Goal: Task Accomplishment & Management: Use online tool/utility

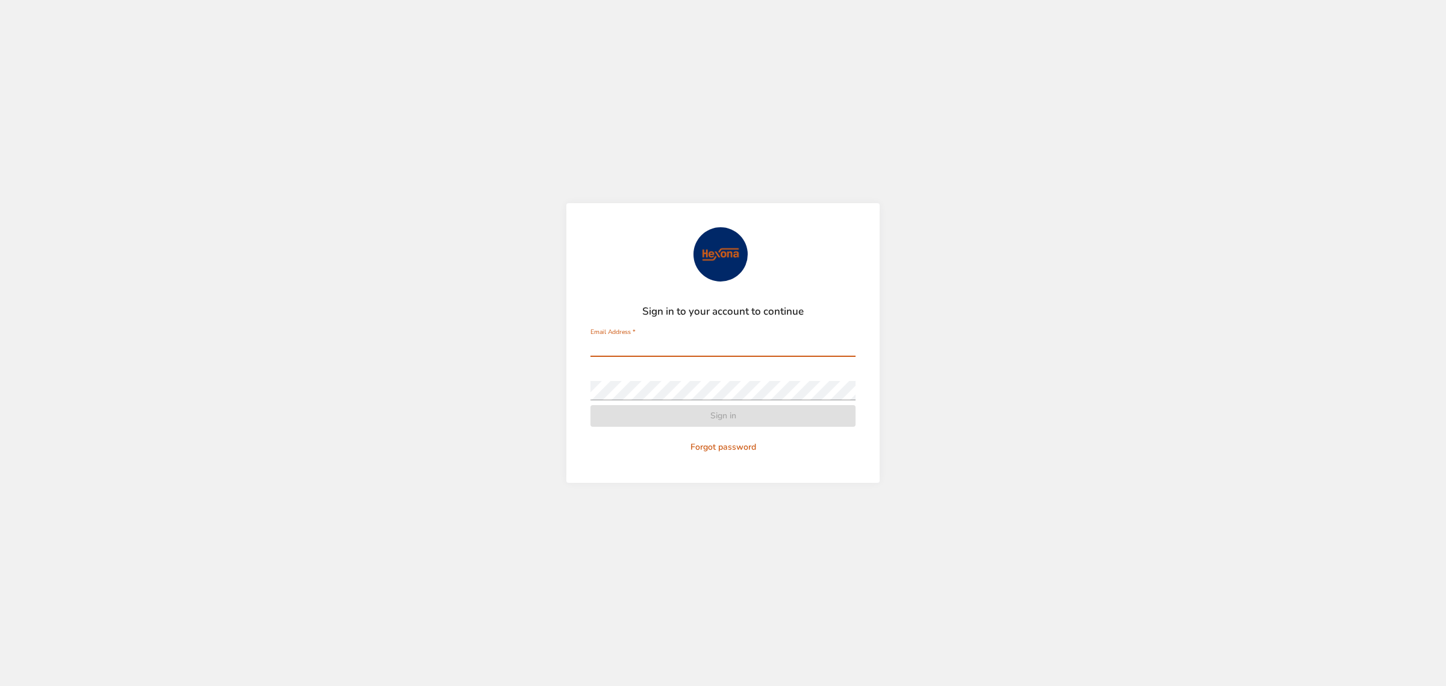
click at [712, 347] on input "Email Address   *" at bounding box center [723, 346] width 265 height 19
type input "**********"
click at [690, 366] on form "**********" at bounding box center [723, 342] width 265 height 231
click at [699, 336] on div "**********" at bounding box center [723, 342] width 265 height 29
click at [736, 378] on div "Password   *" at bounding box center [723, 385] width 265 height 29
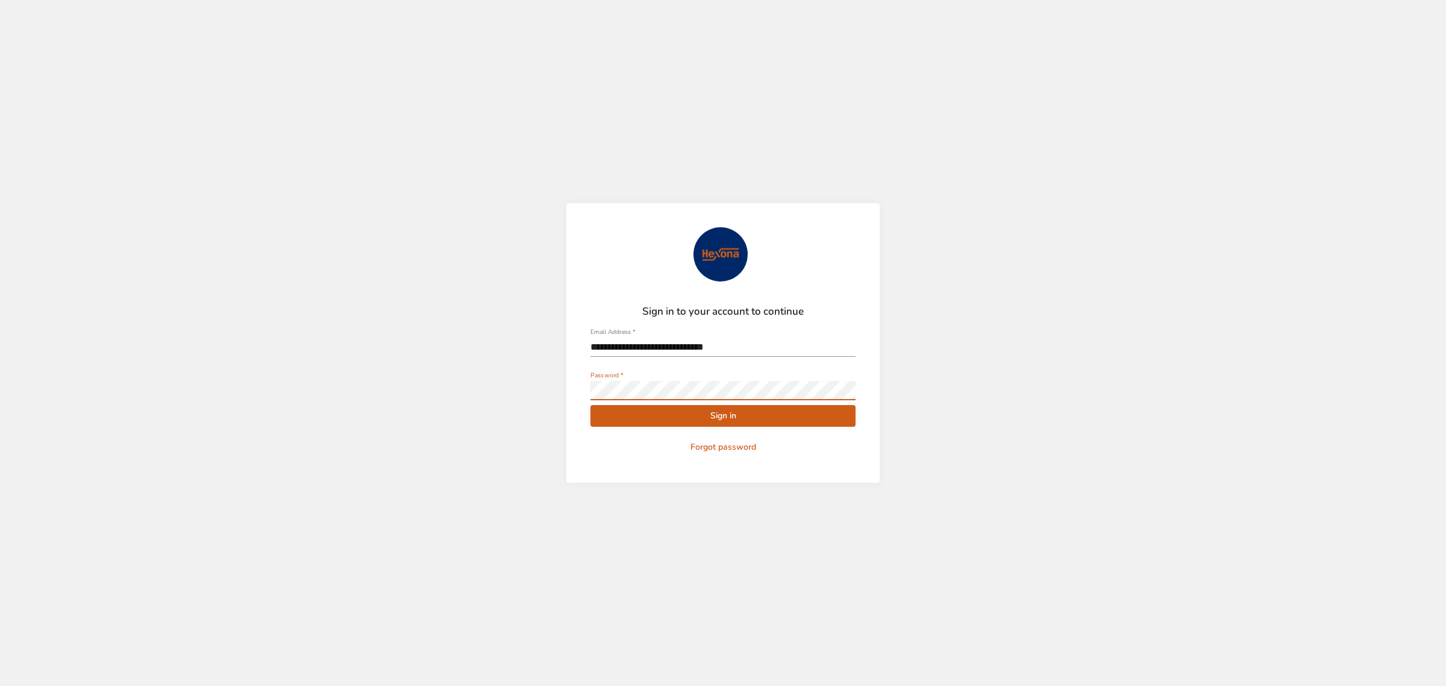
click at [688, 417] on span "Sign in" at bounding box center [723, 416] width 246 height 15
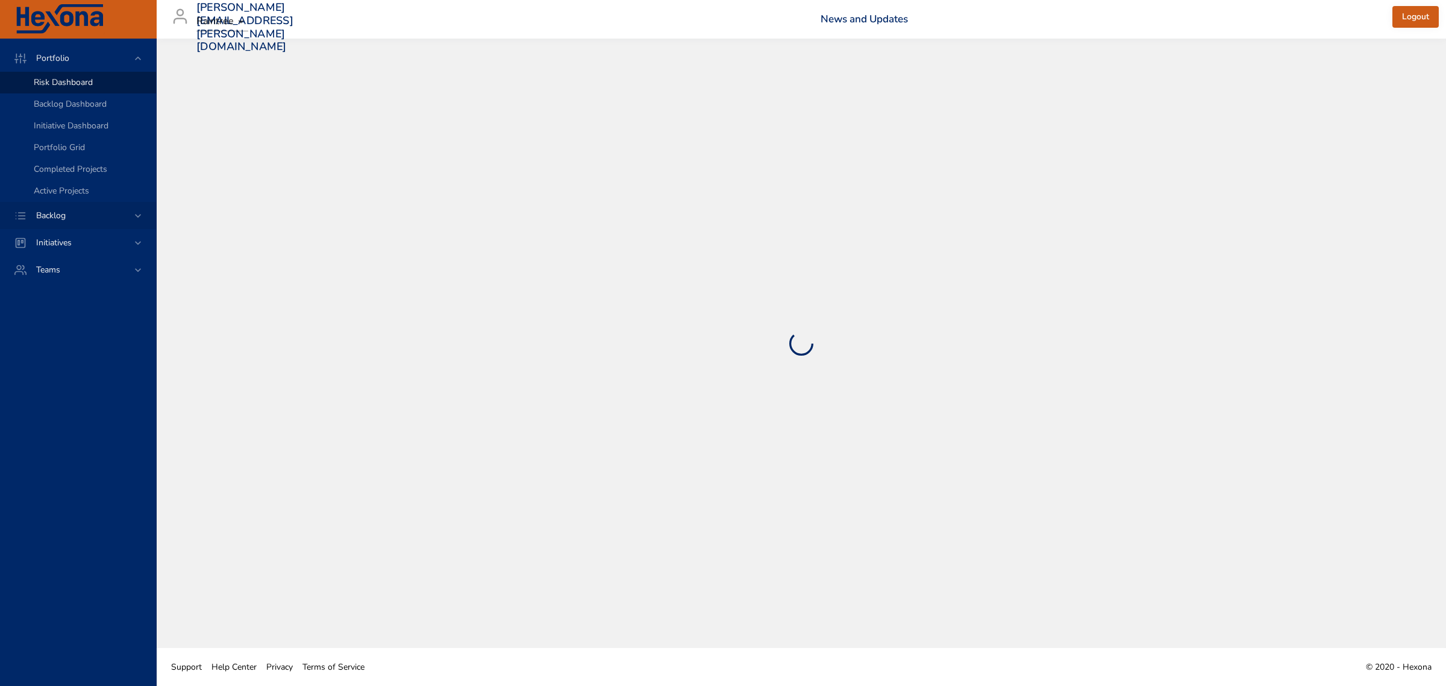
click at [140, 211] on icon at bounding box center [138, 216] width 12 height 12
click at [84, 112] on span "Backlog Details" at bounding box center [63, 109] width 58 height 11
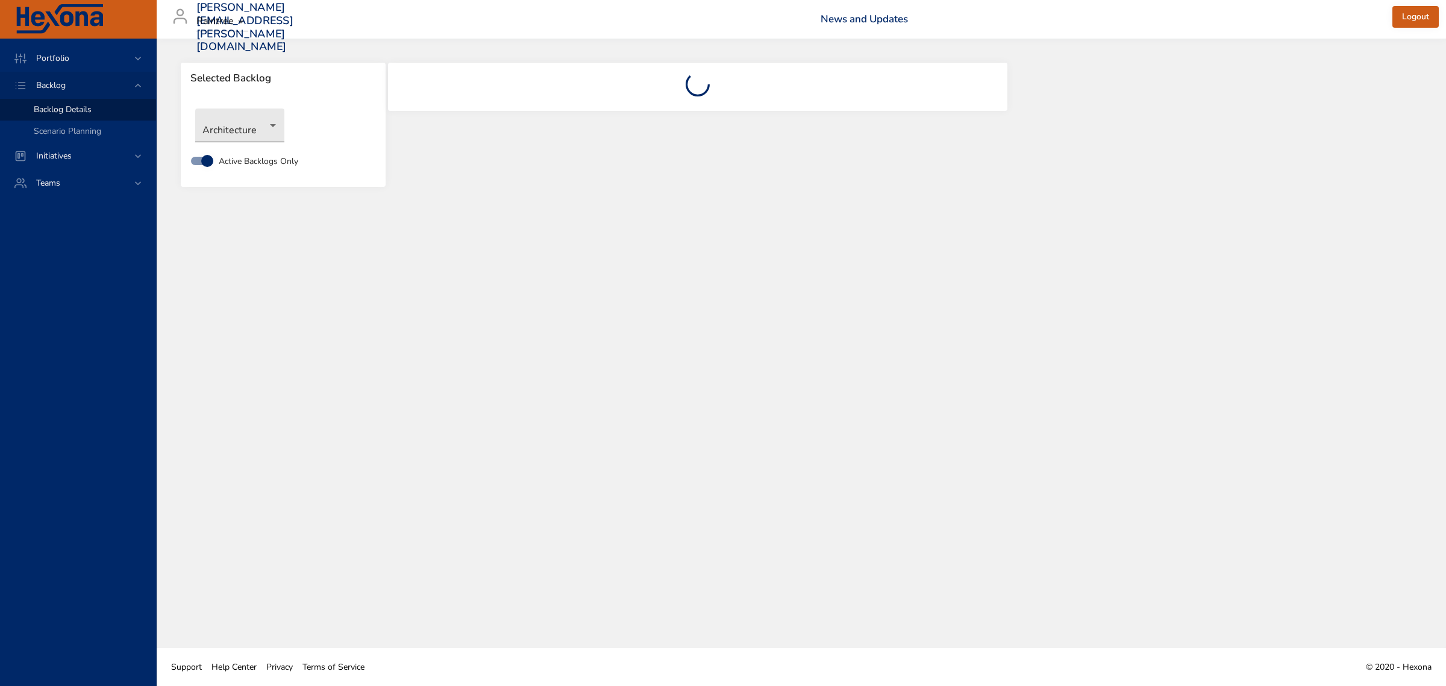
click at [252, 127] on body "Portfolio Backlog Backlog Details Scenario Planning Initiatives Teams [PERSON_N…" at bounding box center [723, 343] width 1446 height 686
click at [239, 338] on li "Revenue Cycle" at bounding box center [257, 344] width 124 height 20
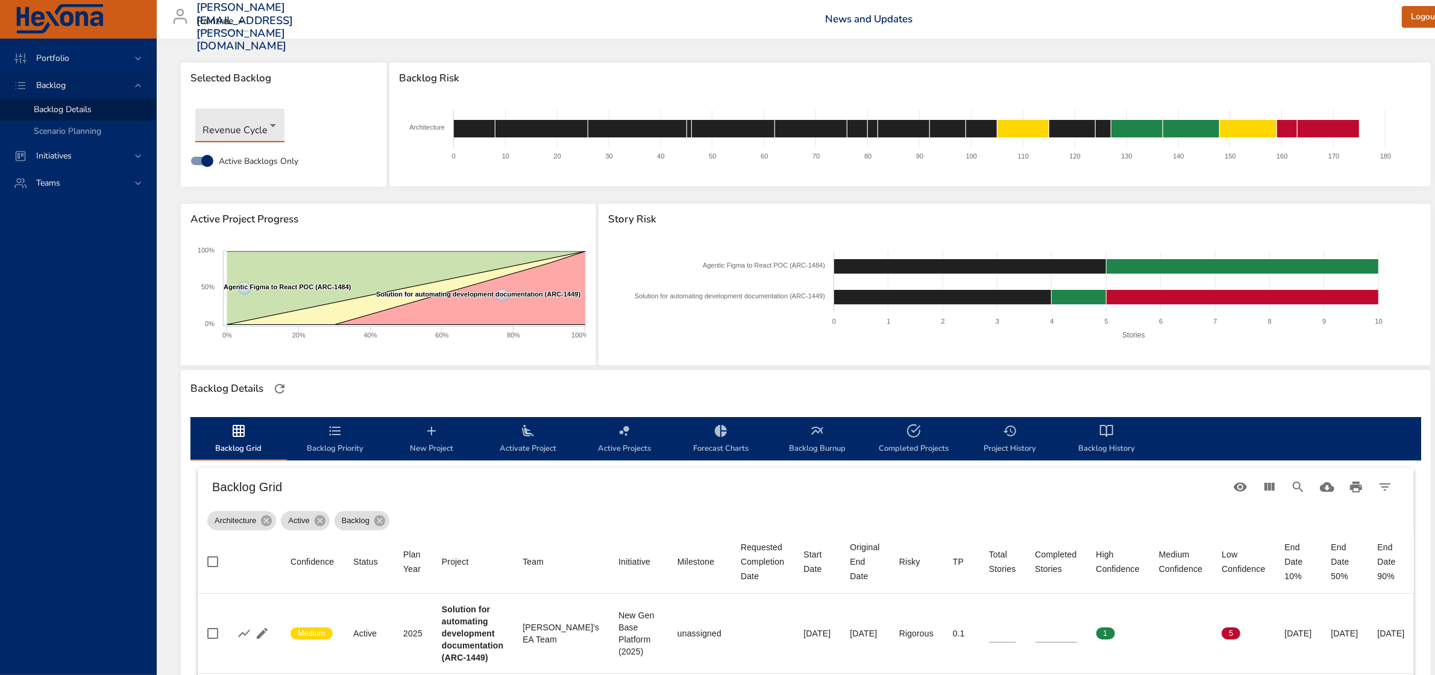
click at [525, 435] on icon "backlog-tab" at bounding box center [528, 430] width 12 height 11
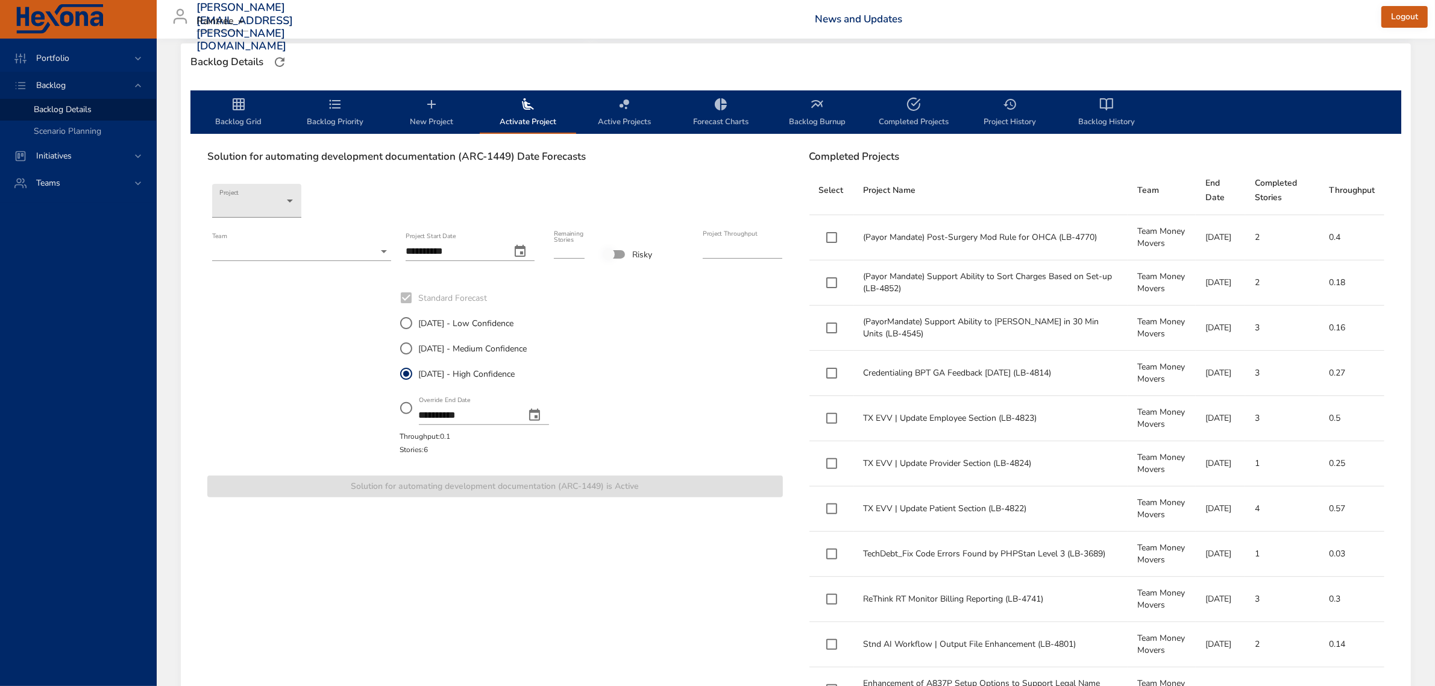
scroll to position [301, 0]
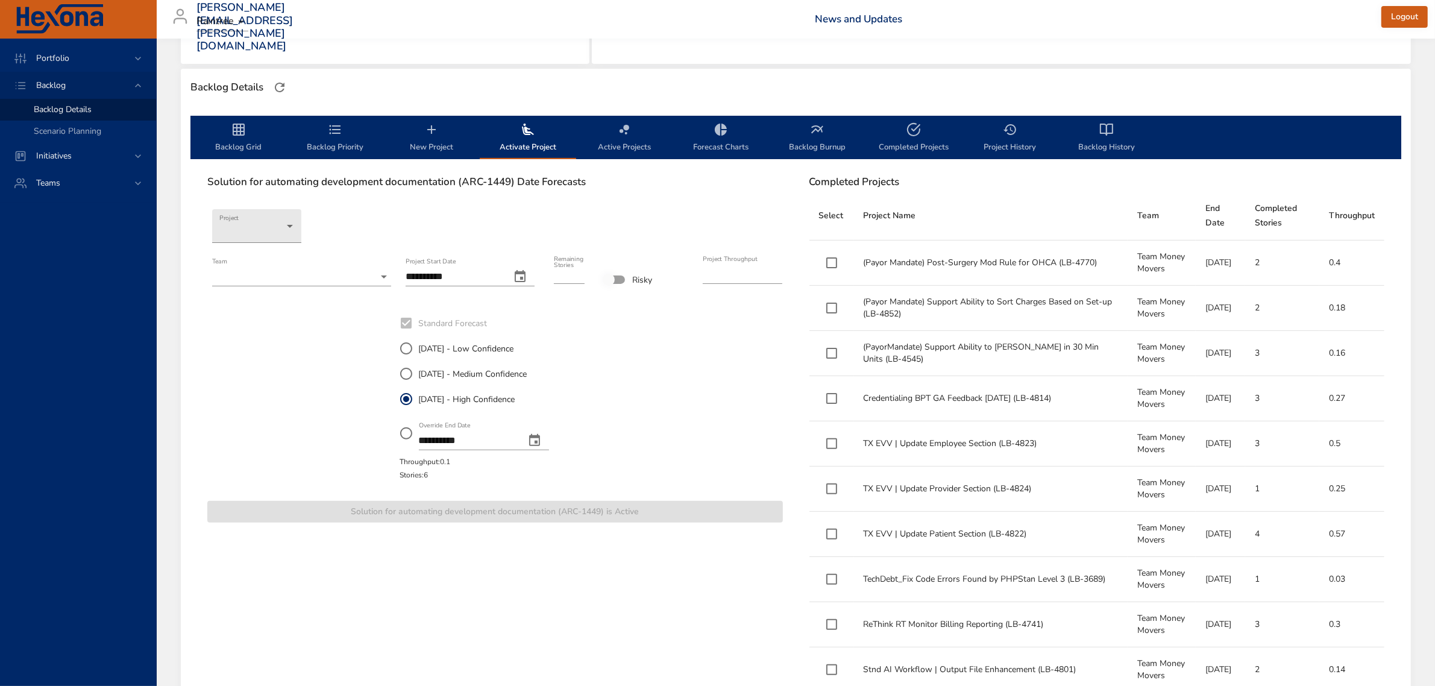
click at [528, 137] on span "Activate Project" at bounding box center [528, 138] width 82 height 32
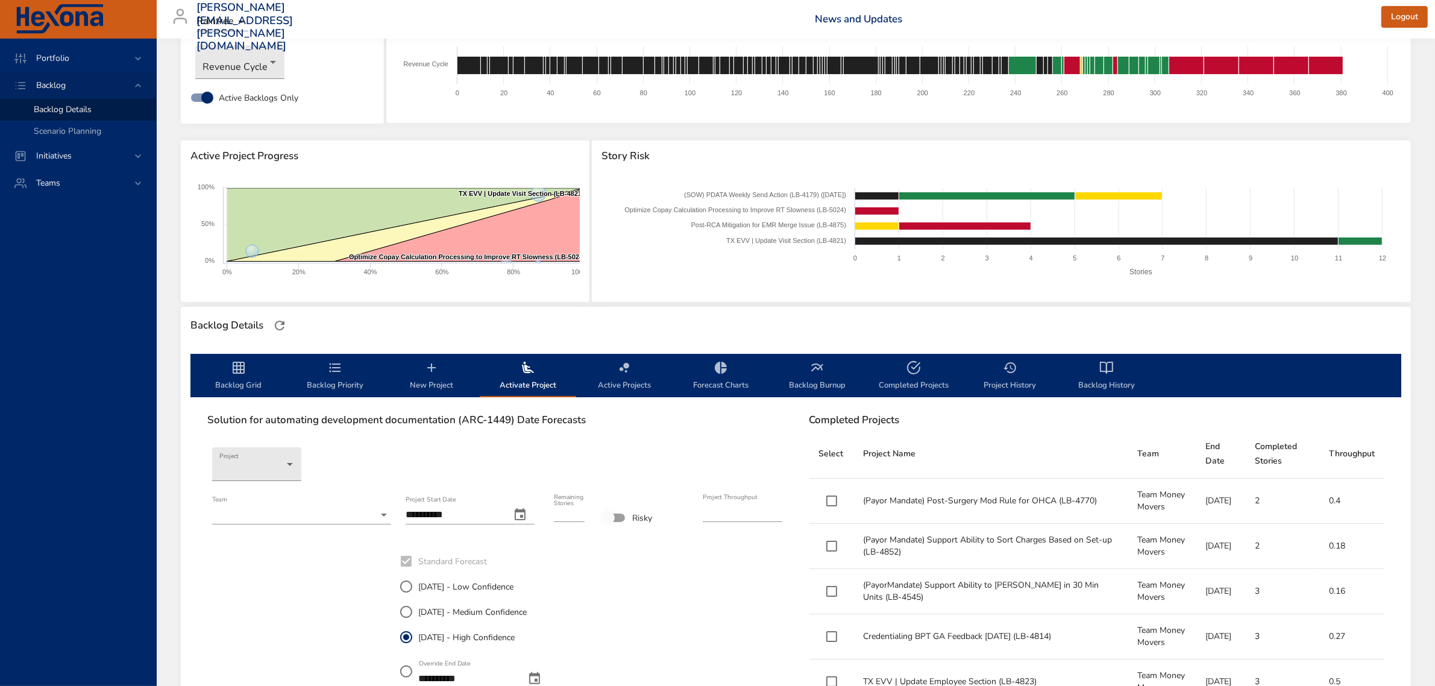
scroll to position [151, 0]
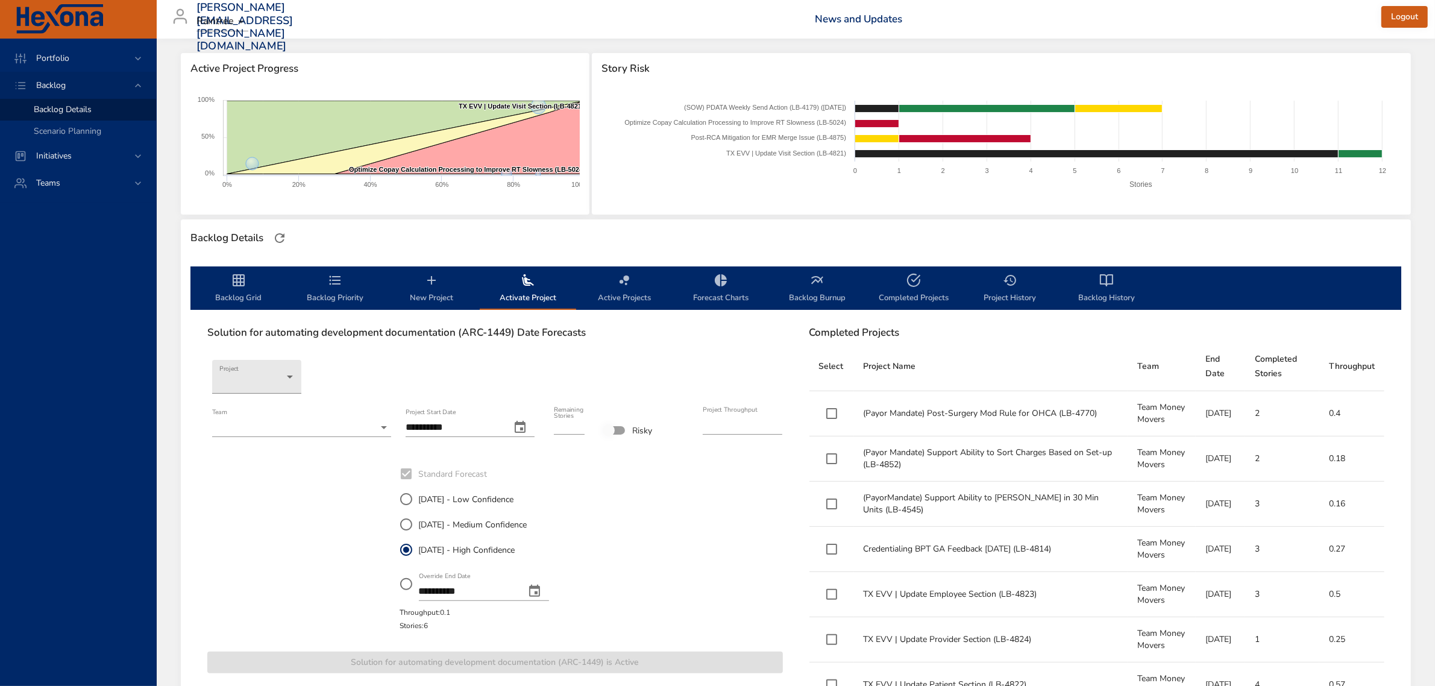
click at [222, 286] on span "Backlog Grid" at bounding box center [239, 289] width 82 height 32
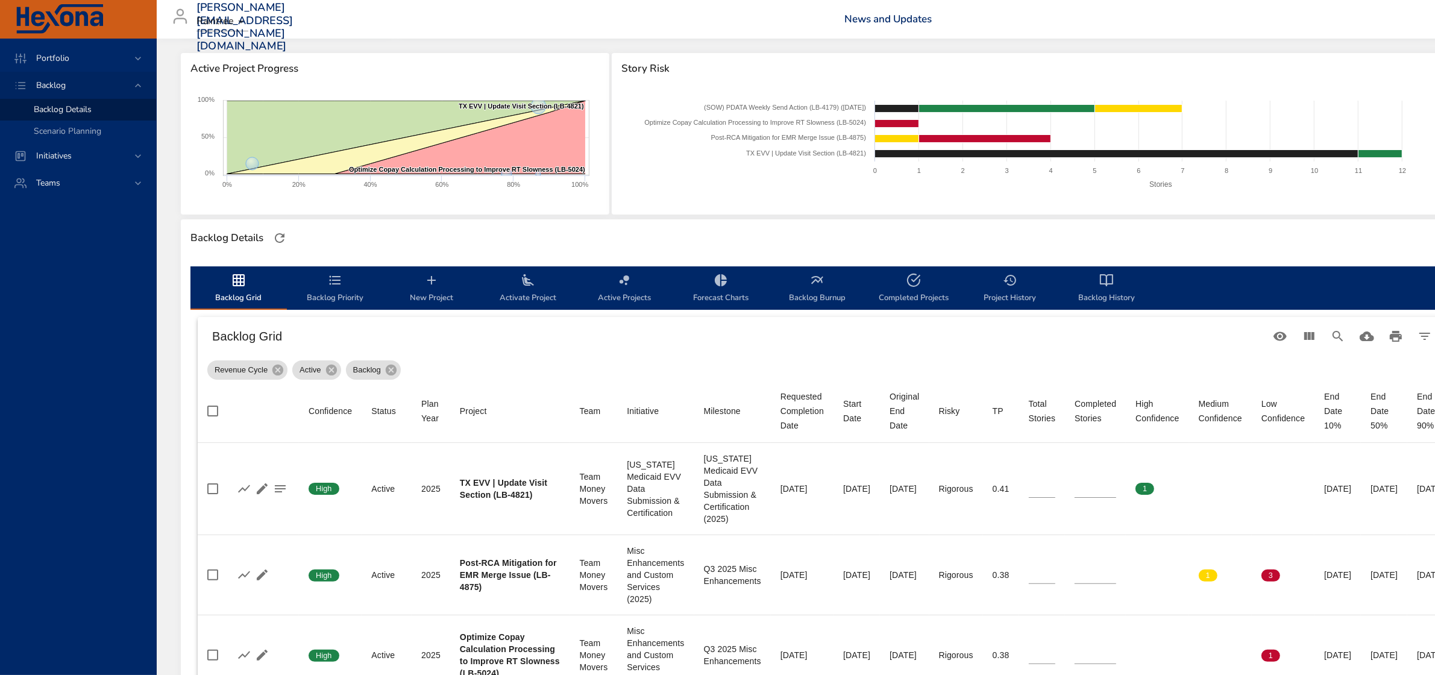
click at [521, 290] on span "Activate Project" at bounding box center [528, 289] width 82 height 32
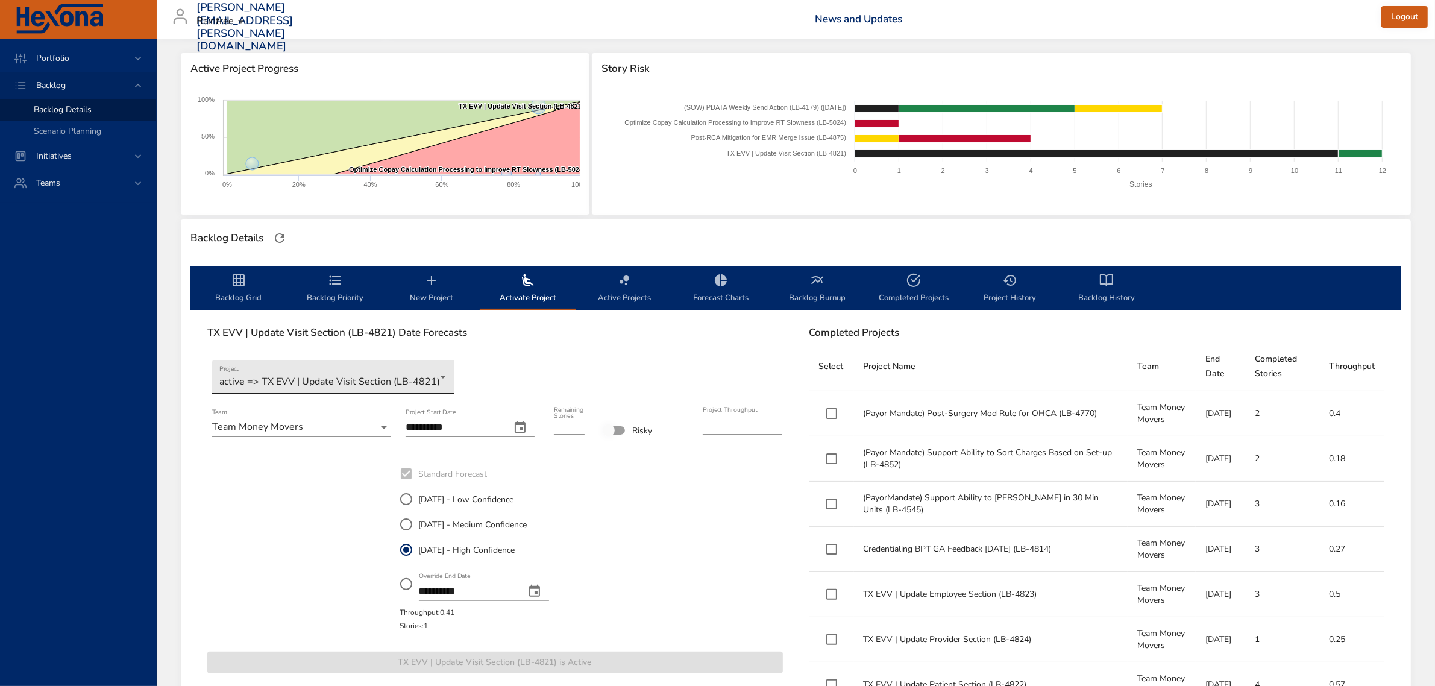
click at [435, 381] on body "Portfolio Backlog Backlog Details Scenario Planning Initiatives Teams [PERSON_N…" at bounding box center [717, 192] width 1435 height 686
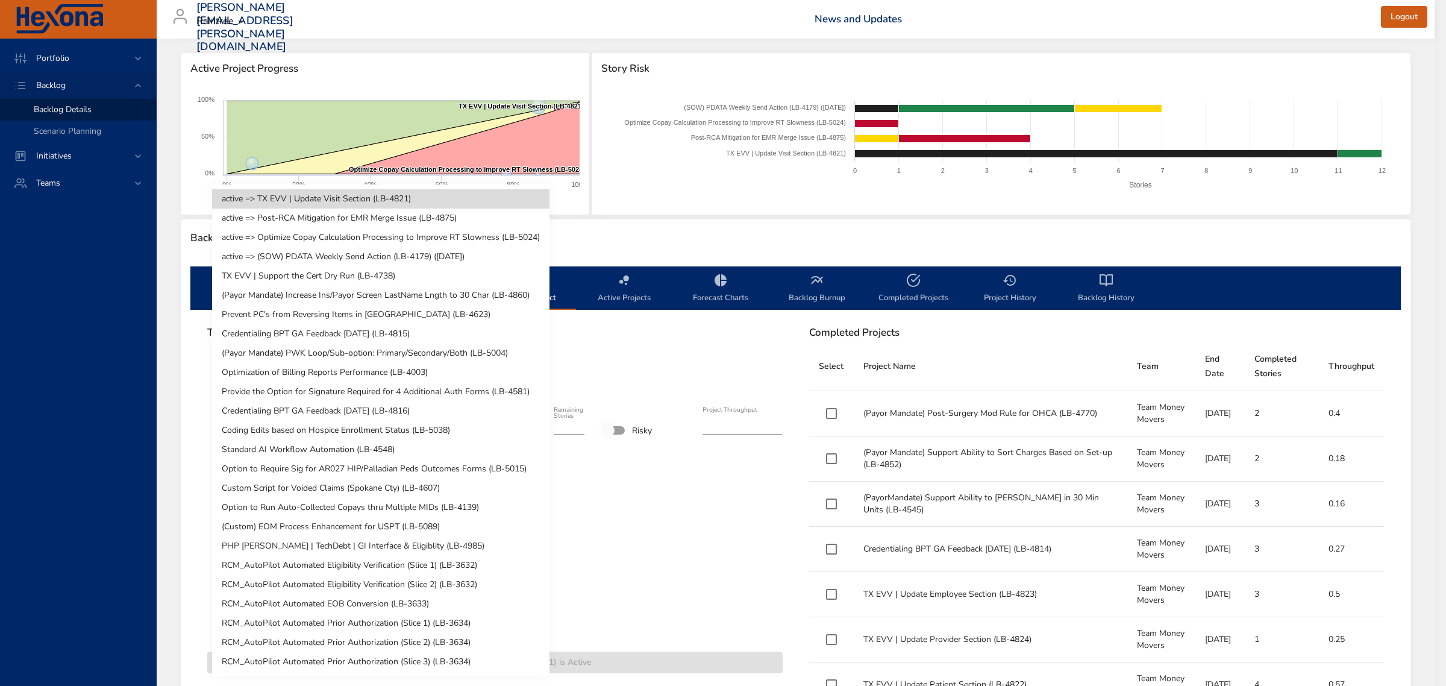
click at [333, 279] on li "TX EVV | Support the Cert Dry Run (LB-4738)" at bounding box center [380, 275] width 337 height 19
type input "****"
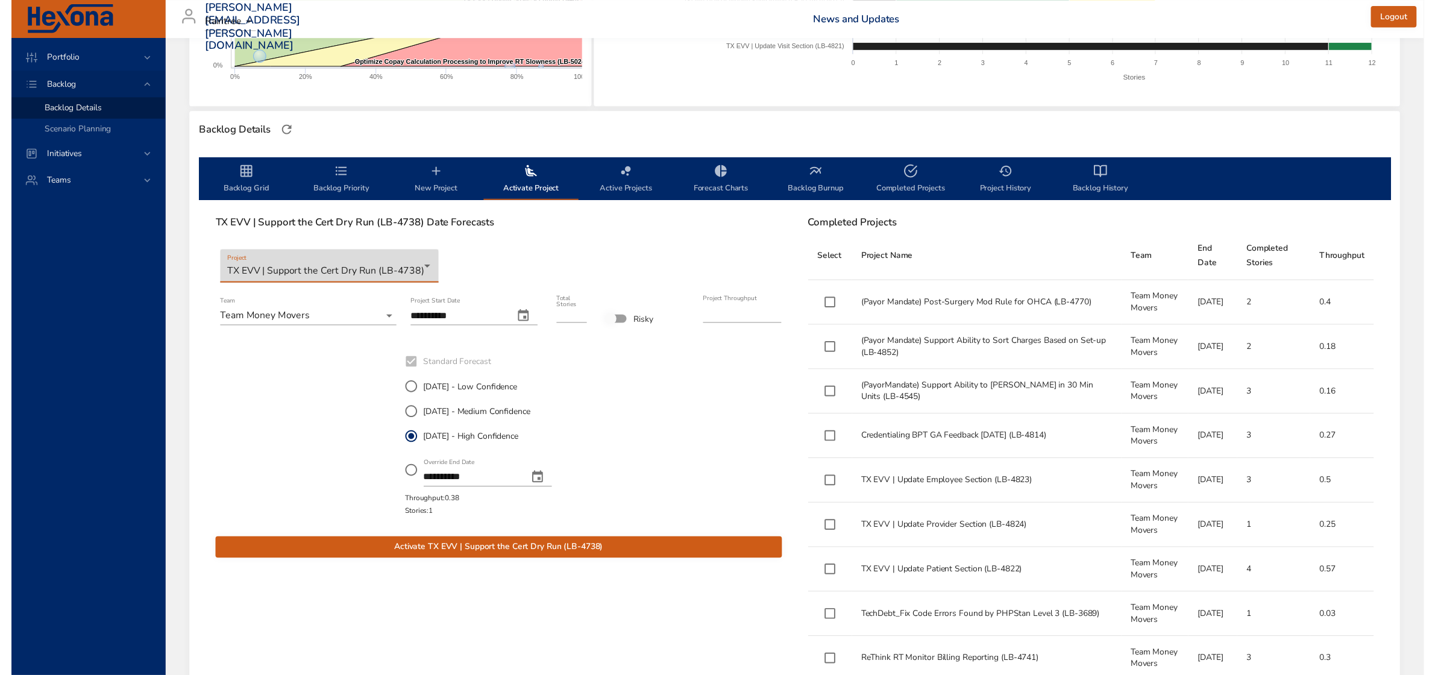
scroll to position [301, 0]
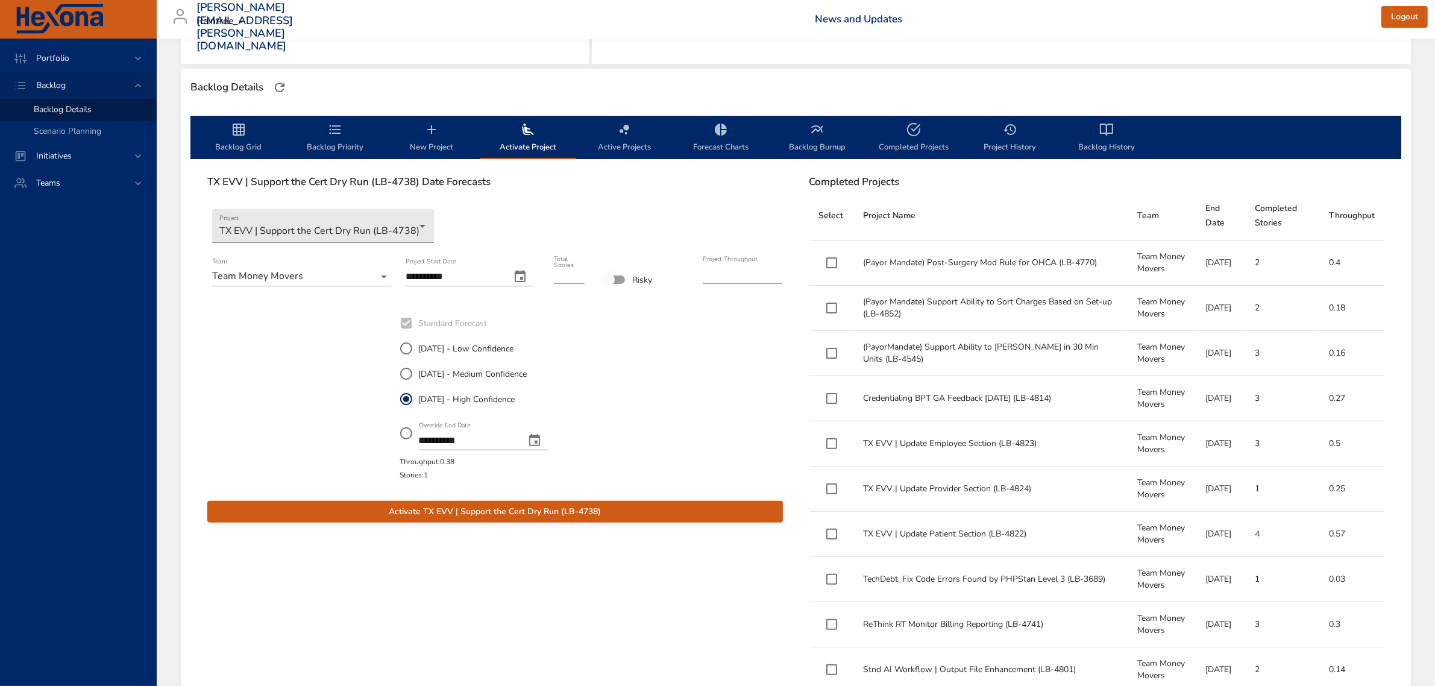
click at [546, 512] on span "Activate TX EVV | Support the Cert Dry Run (LB-4738)" at bounding box center [495, 511] width 556 height 15
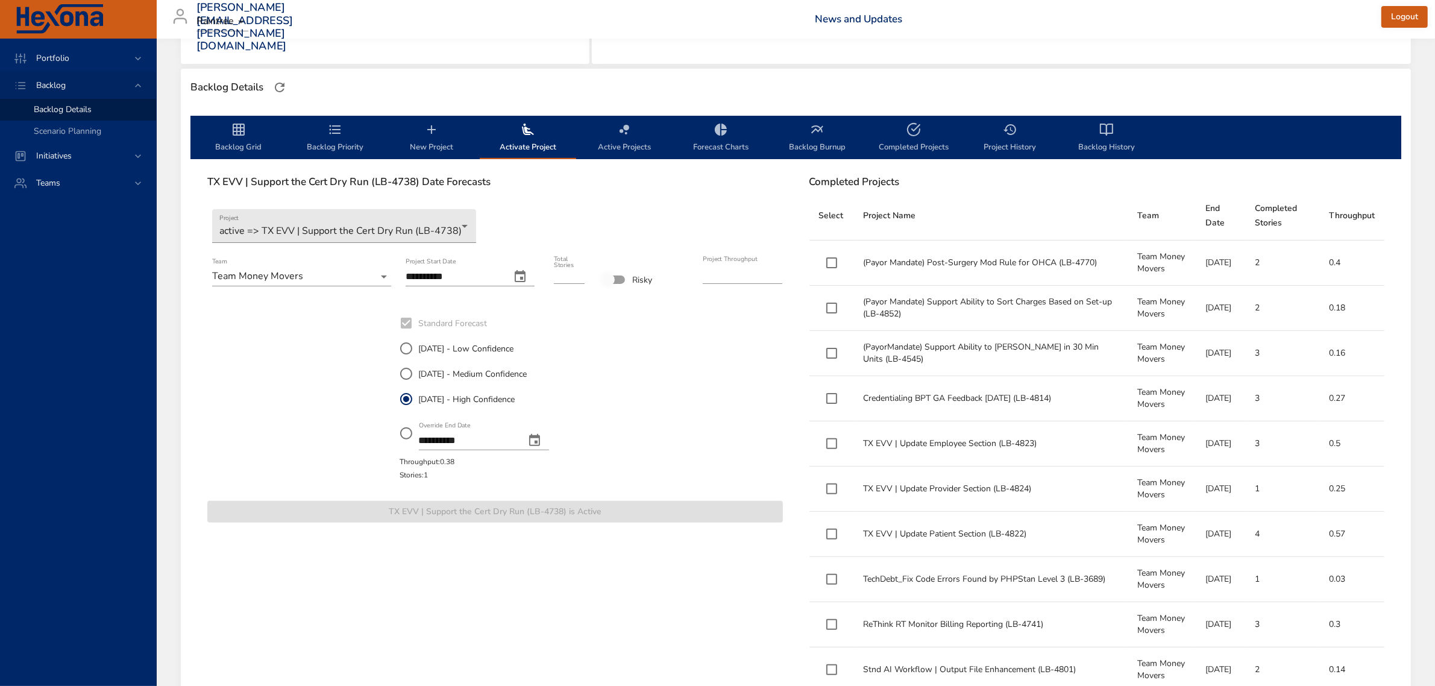
click at [239, 139] on span "Backlog Grid" at bounding box center [239, 138] width 82 height 32
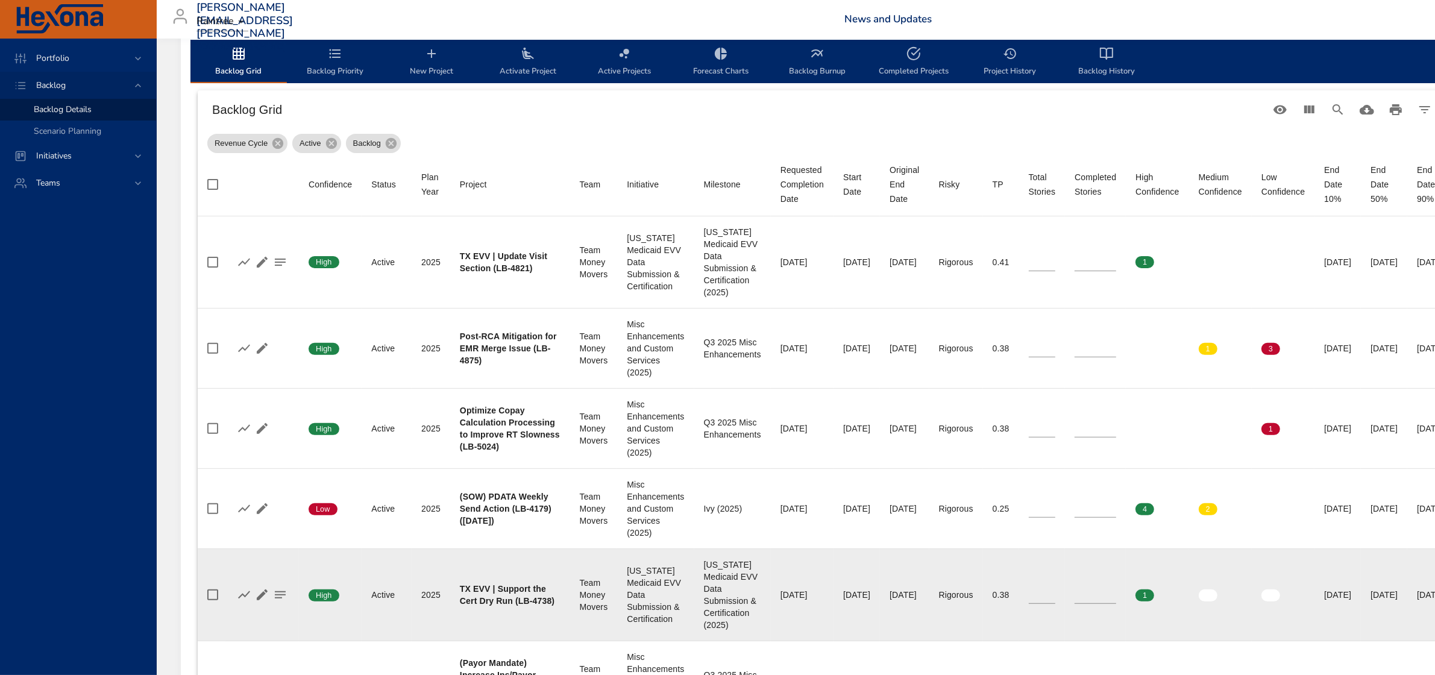
scroll to position [377, 0]
